Goal: Transaction & Acquisition: Purchase product/service

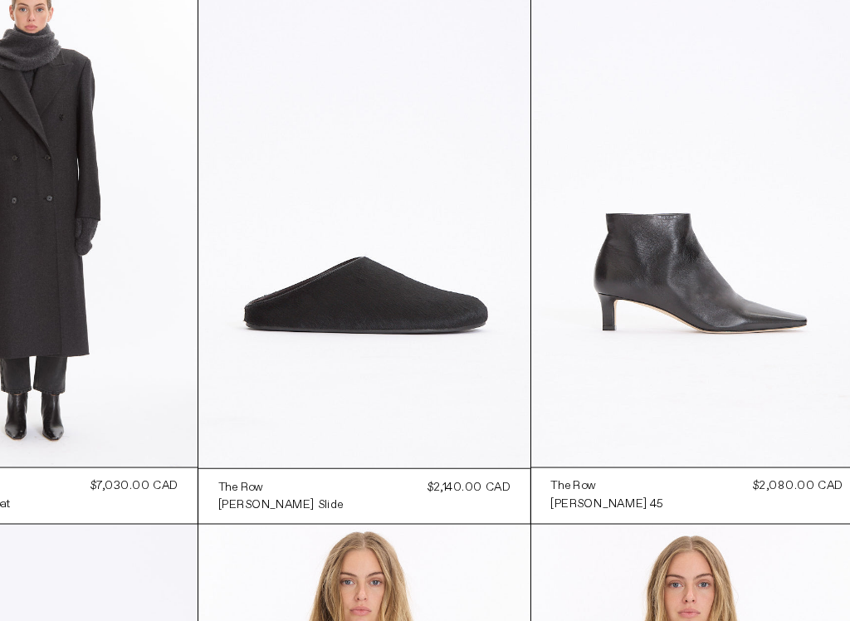
scroll to position [1009, 0]
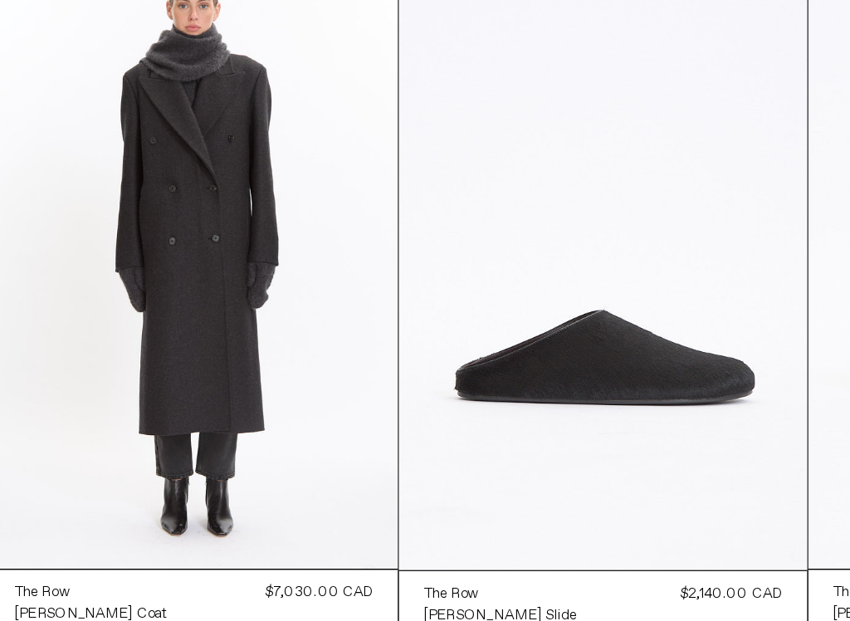
click at [163, 196] on at bounding box center [143, 241] width 282 height 422
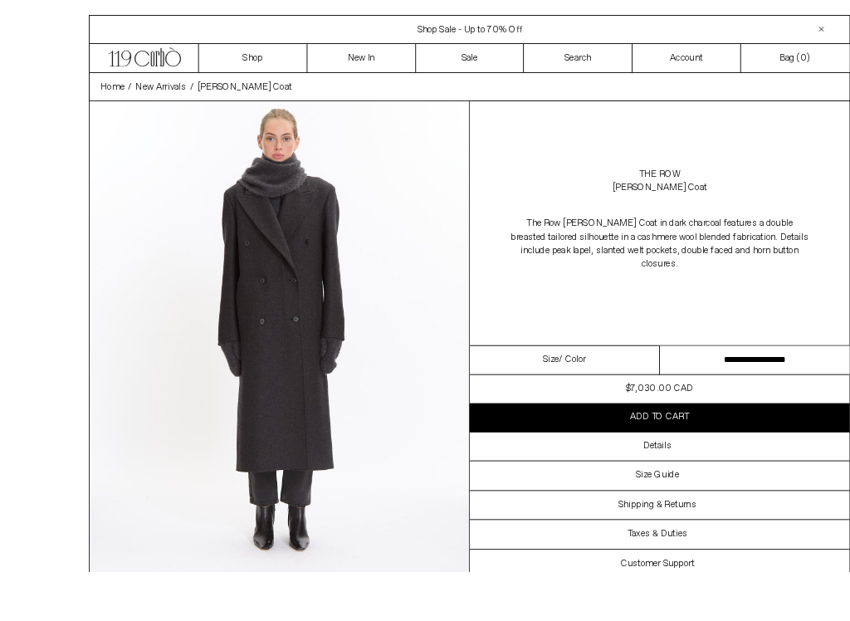
scroll to position [38, 0]
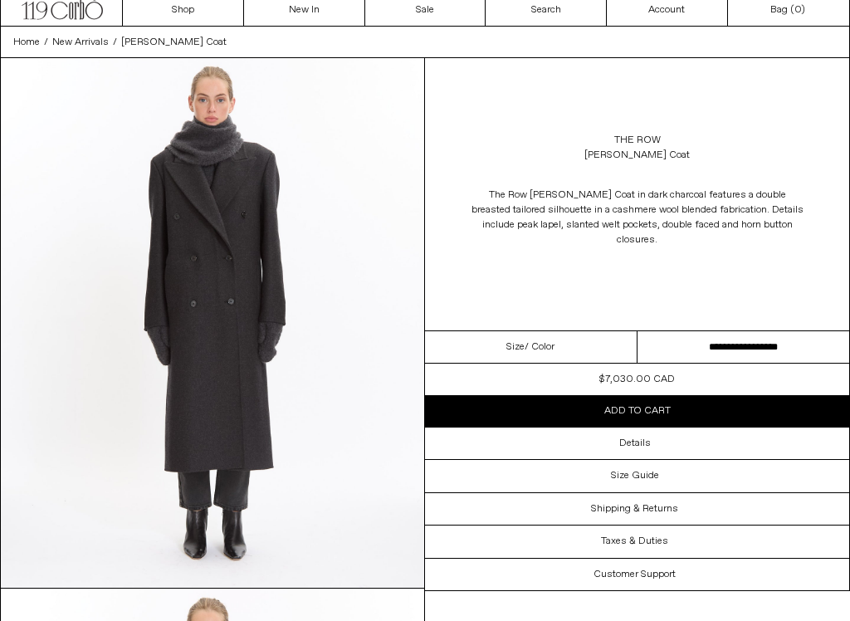
click at [720, 339] on select "**********" at bounding box center [743, 347] width 212 height 32
click at [324, 352] on img at bounding box center [212, 322] width 423 height 529
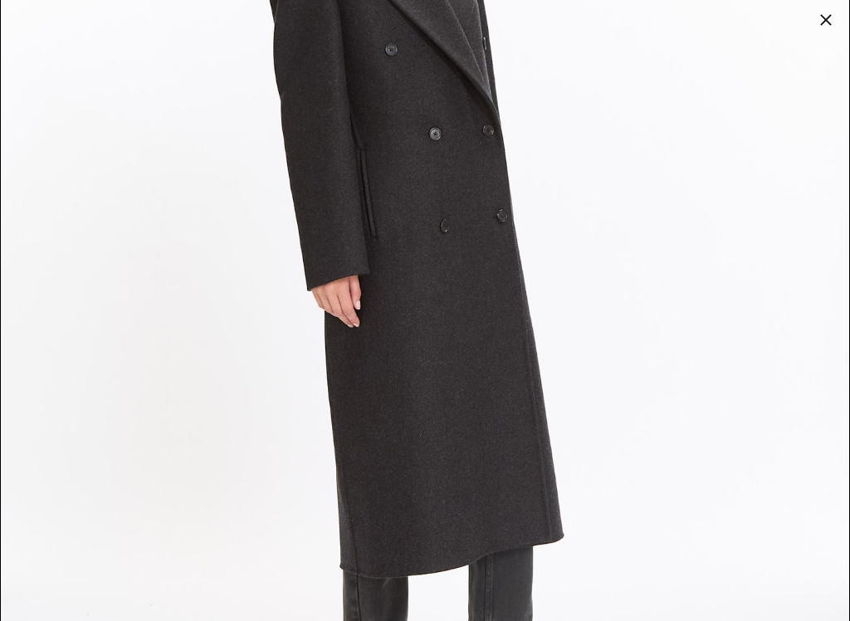
scroll to position [2397, 0]
click at [832, 14] on div at bounding box center [825, 19] width 23 height 23
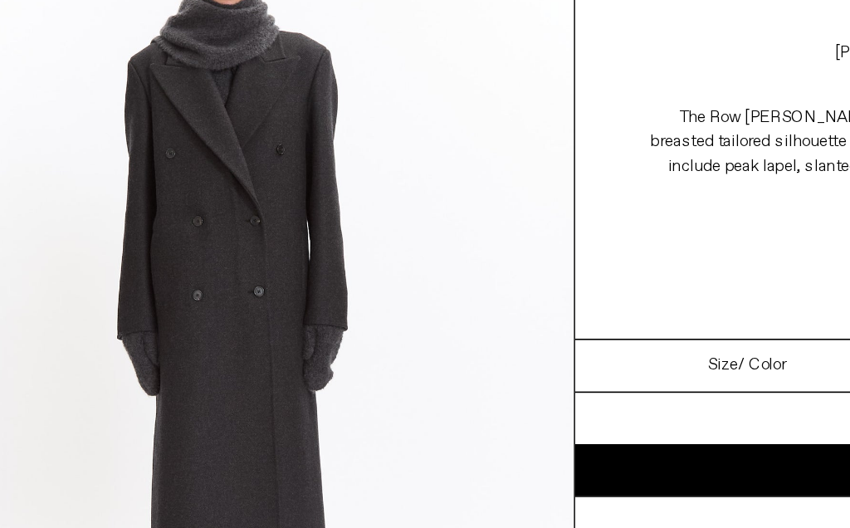
scroll to position [0, 0]
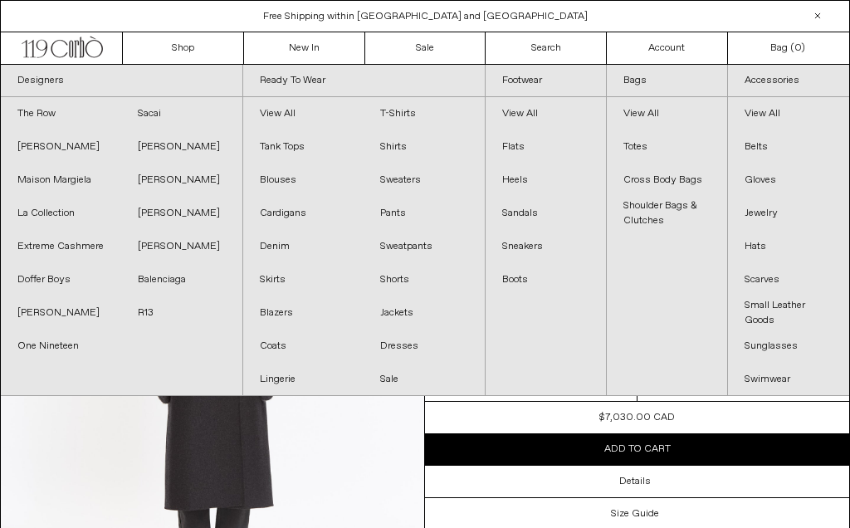
click at [41, 105] on link "The Row" at bounding box center [61, 113] width 120 height 33
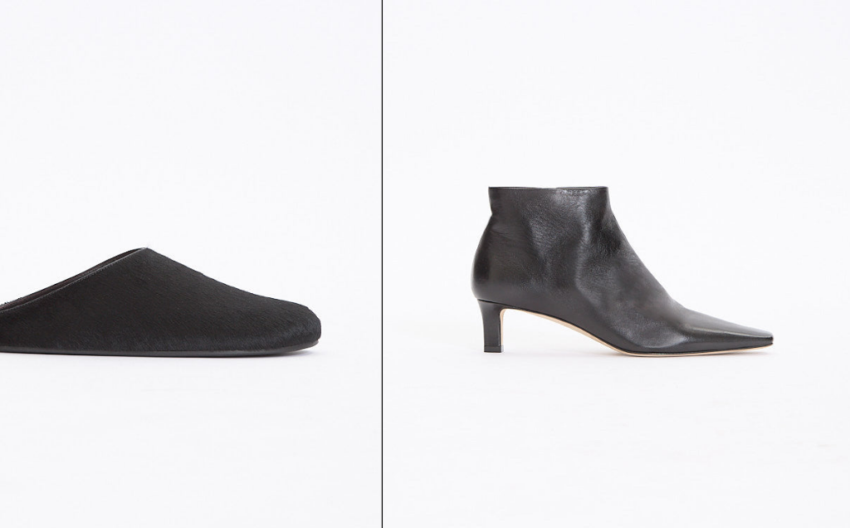
click at [567, 202] on at bounding box center [708, 222] width 282 height 422
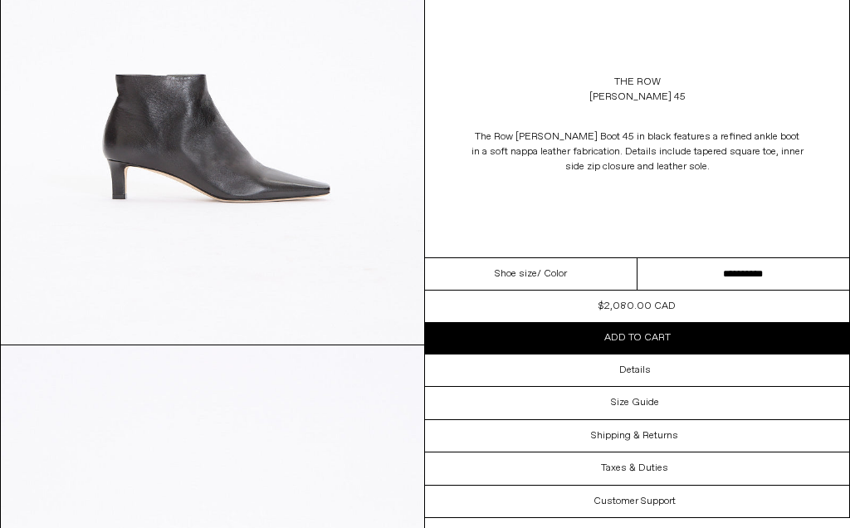
scroll to position [270, 0]
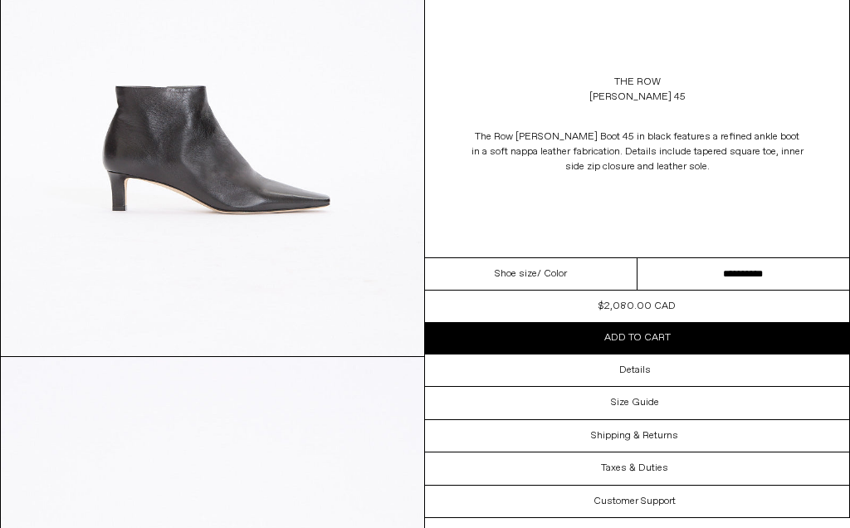
click at [716, 274] on select "**********" at bounding box center [743, 274] width 212 height 32
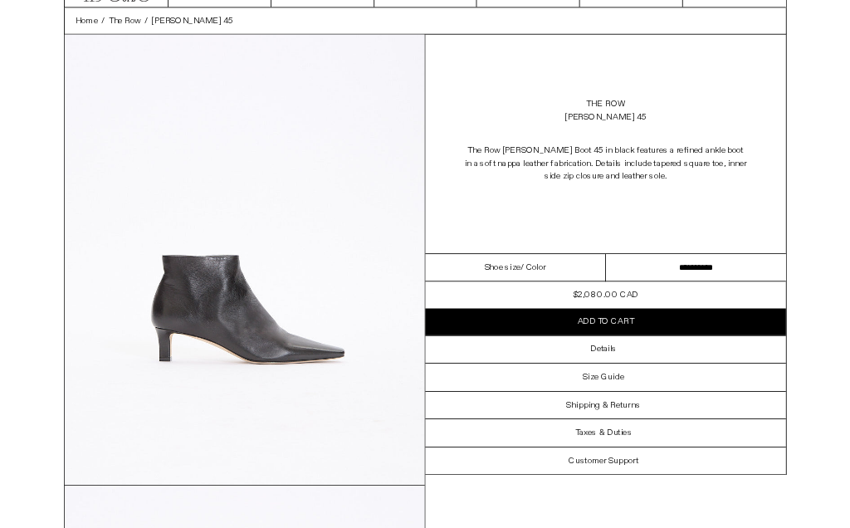
scroll to position [0, 0]
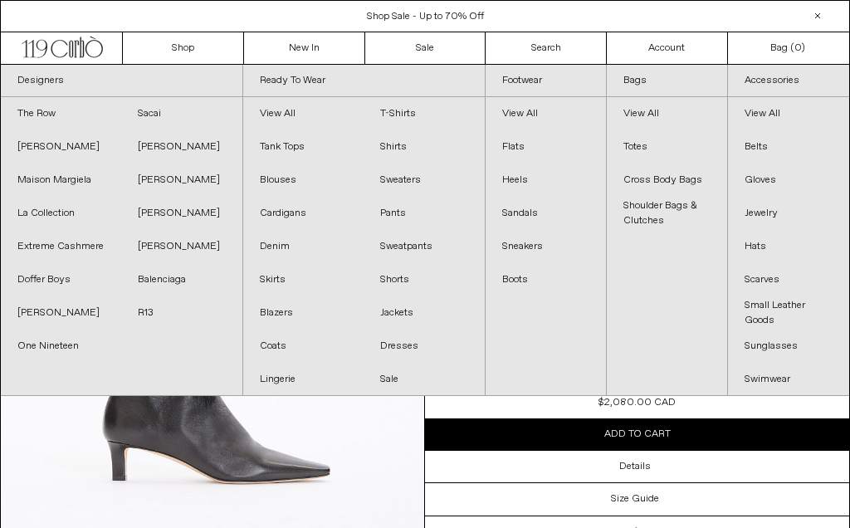
click at [46, 108] on link "The Row" at bounding box center [61, 113] width 120 height 33
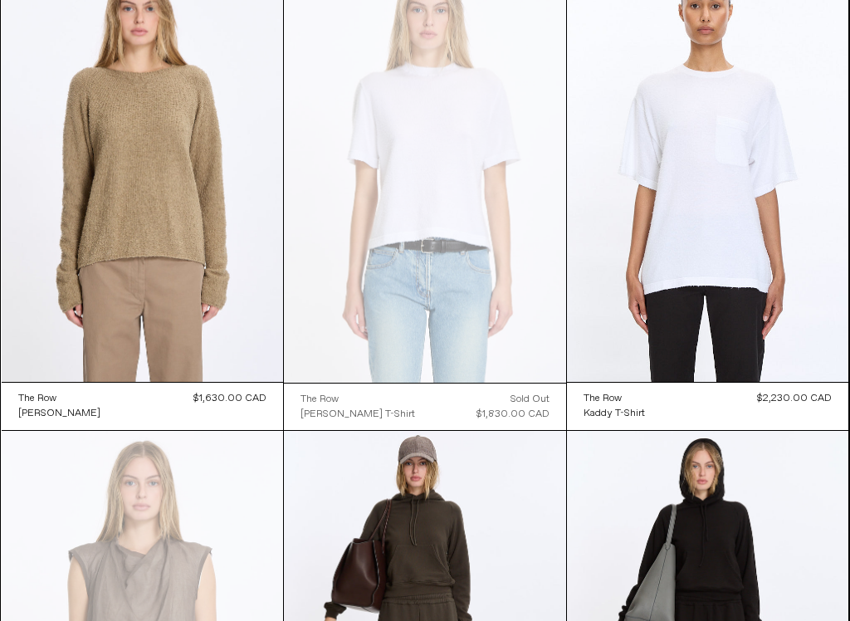
scroll to position [6730, 0]
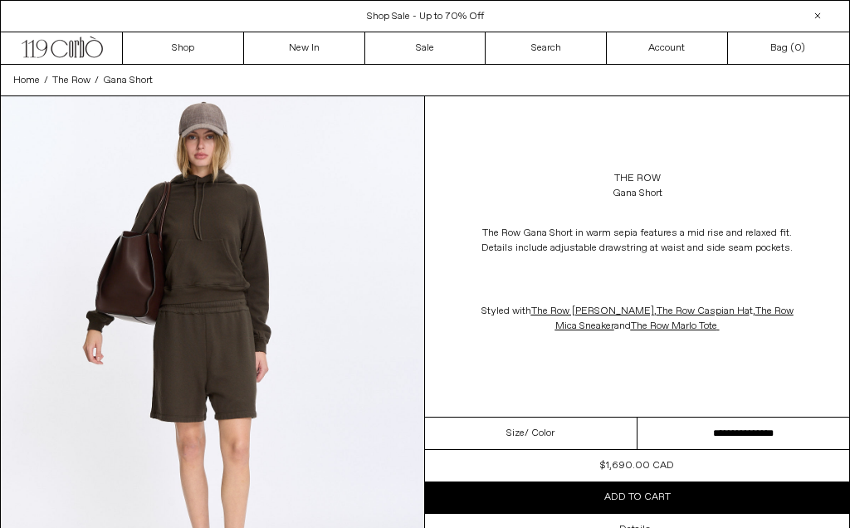
scroll to position [46, 0]
